Goal: Use online tool/utility: Use online tool/utility

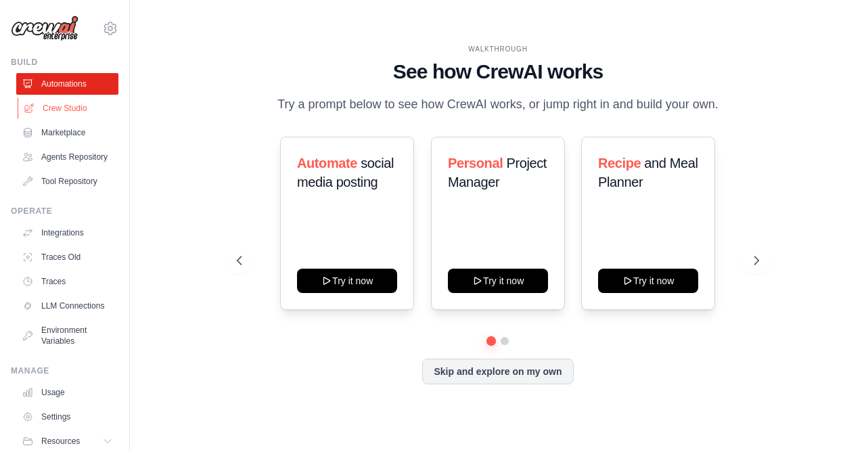
click at [72, 115] on link "Crew Studio" at bounding box center [69, 108] width 102 height 22
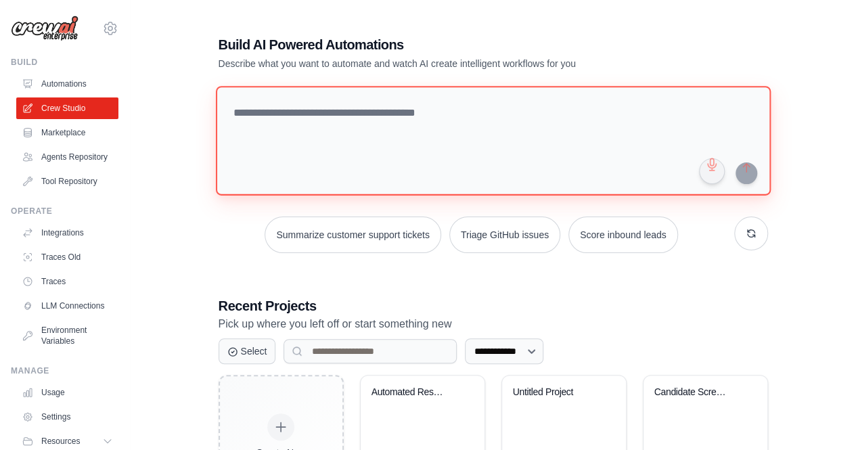
click at [336, 121] on textarea at bounding box center [492, 141] width 555 height 110
paste textarea "**********"
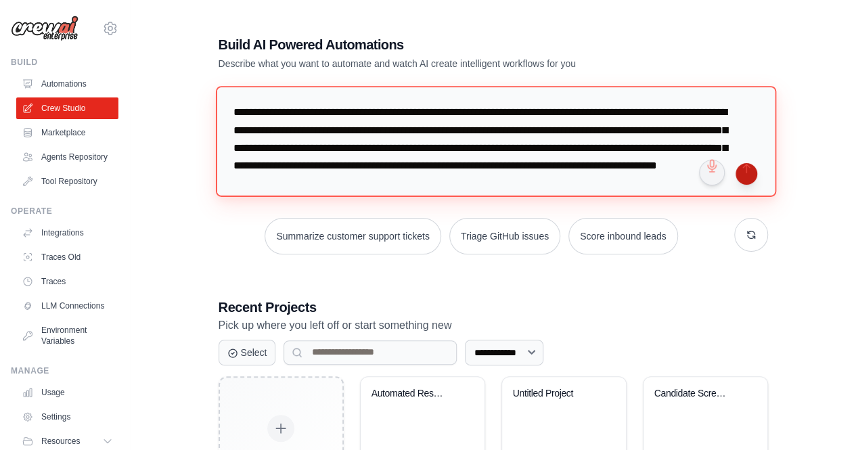
type textarea "**********"
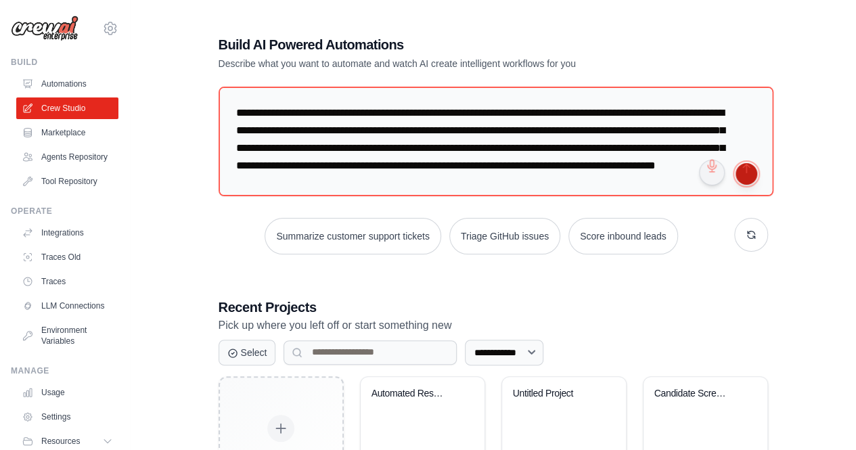
click at [745, 175] on button "submit" at bounding box center [747, 174] width 22 height 22
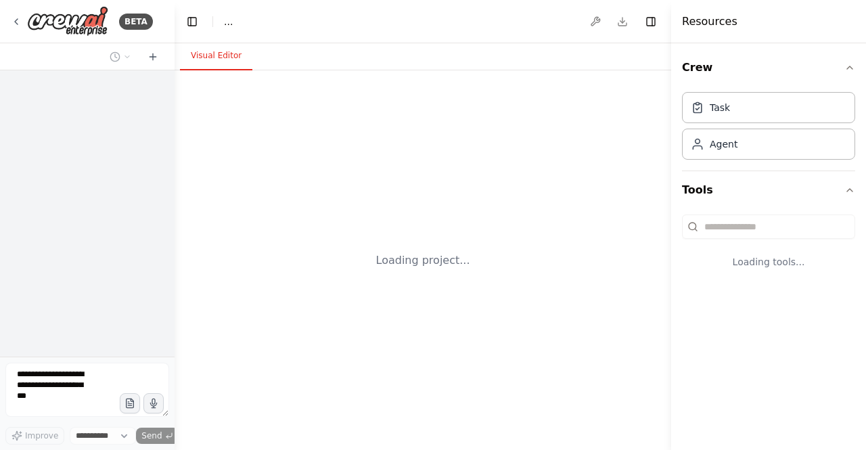
select select "****"
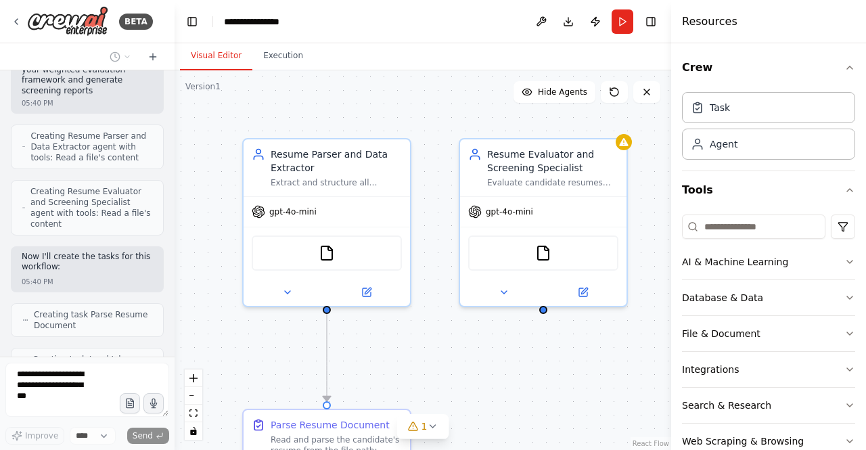
scroll to position [659, 0]
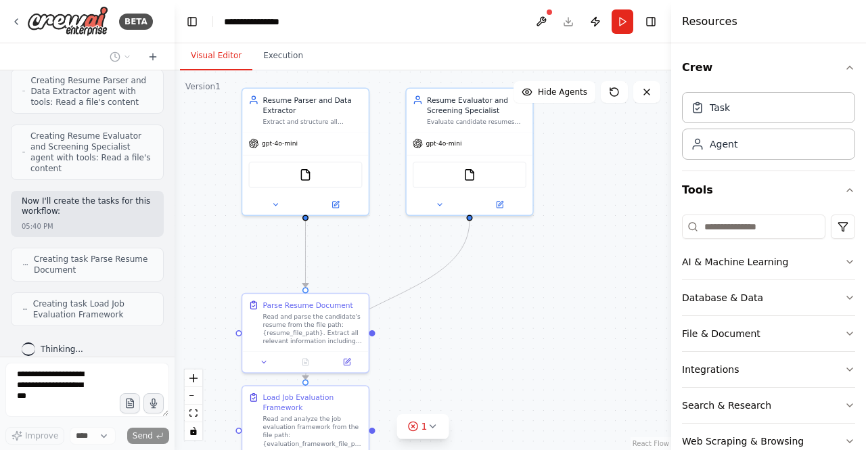
drag, startPoint x: 548, startPoint y: 392, endPoint x: 521, endPoint y: 286, distance: 109.7
click at [521, 286] on div ".deletable-edge-delete-btn { width: 20px; height: 20px; border: 0px solid #ffff…" at bounding box center [423, 260] width 497 height 380
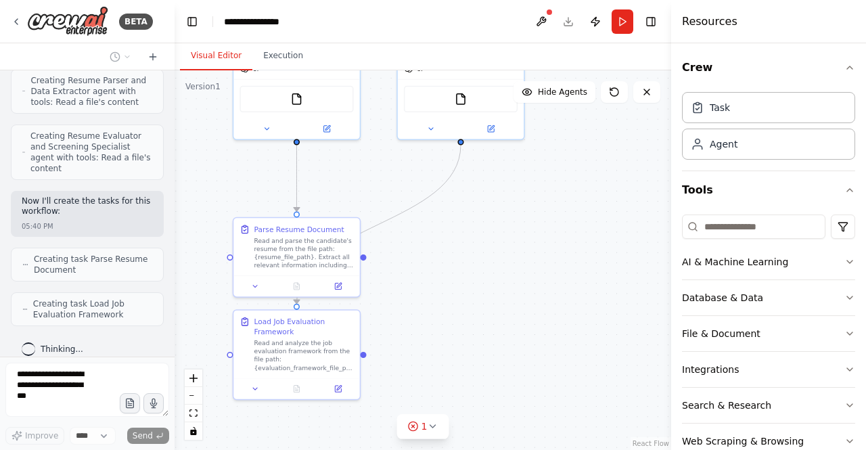
drag, startPoint x: 558, startPoint y: 350, endPoint x: 550, endPoint y: 274, distance: 76.3
click at [550, 274] on div ".deletable-edge-delete-btn { width: 20px; height: 20px; border: 0px solid #ffff…" at bounding box center [423, 260] width 497 height 380
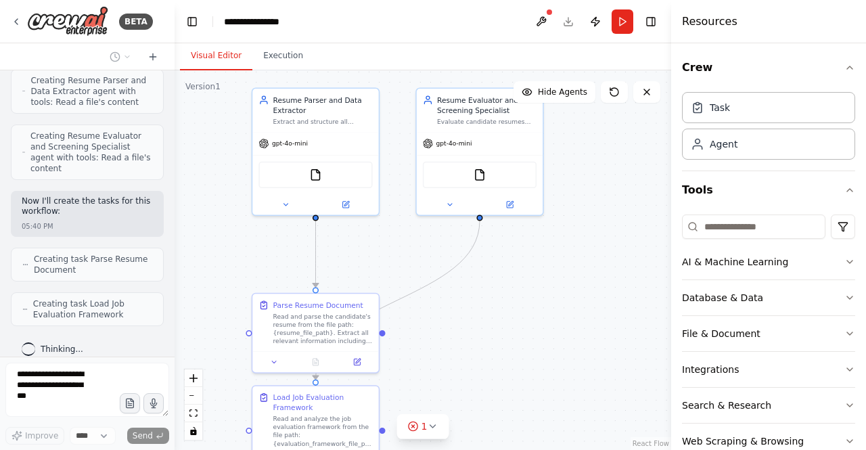
drag, startPoint x: 524, startPoint y: 274, endPoint x: 545, endPoint y: 353, distance: 81.3
click at [545, 353] on div ".deletable-edge-delete-btn { width: 20px; height: 20px; border: 0px solid #ffff…" at bounding box center [423, 260] width 497 height 380
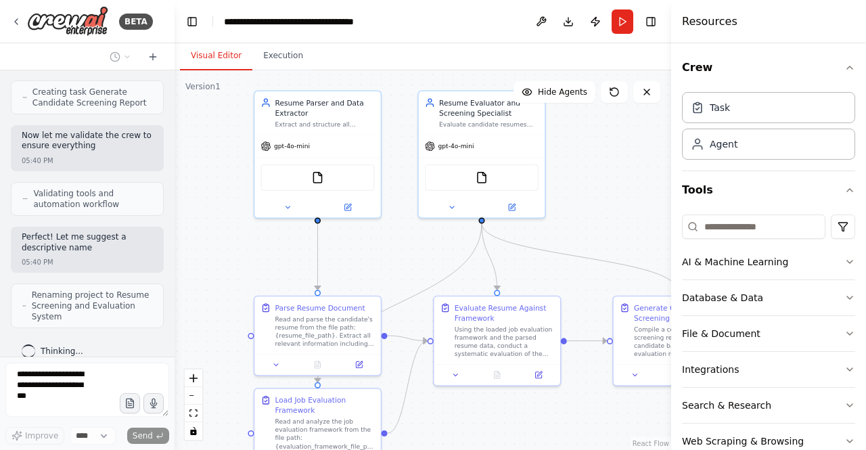
scroll to position [971, 0]
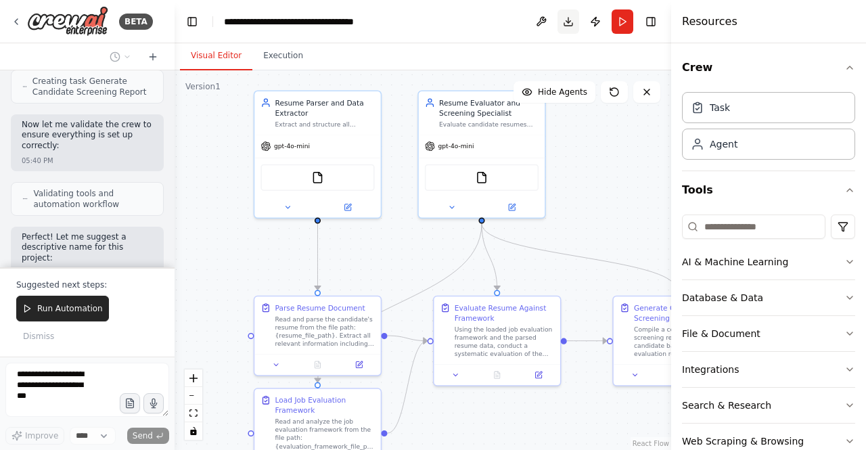
click at [565, 25] on button "Download" at bounding box center [569, 21] width 22 height 24
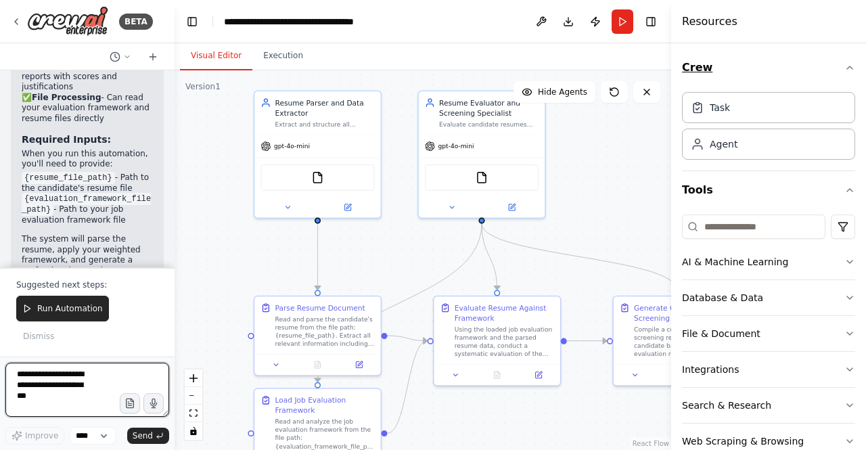
scroll to position [1761, 0]
